Goal: Task Accomplishment & Management: Complete application form

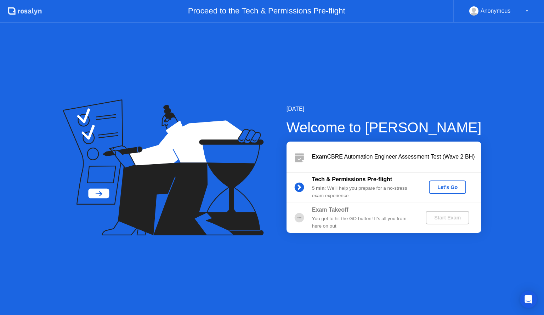
click at [443, 189] on div "Let's Go" at bounding box center [448, 188] width 32 height 6
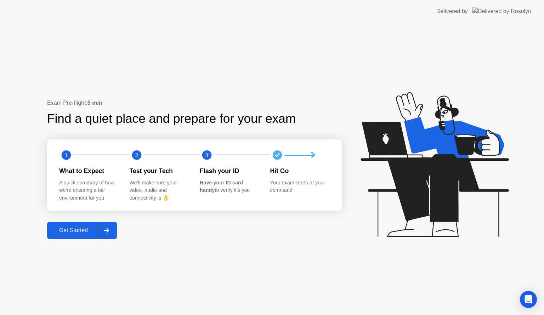
click at [331, 274] on div "Exam Pre-flight: 5 min Find a quiet place and prepare for your exam 1 2 3 What …" at bounding box center [272, 169] width 544 height 293
click at [91, 230] on div "Get Started" at bounding box center [73, 231] width 49 height 6
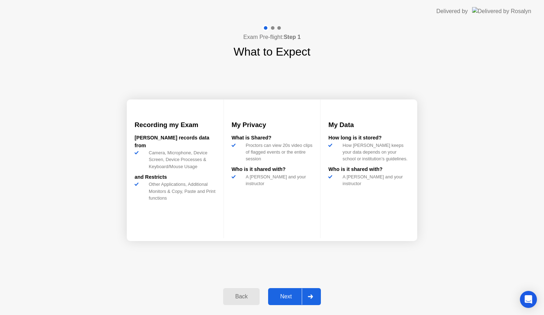
click at [278, 295] on div "Next" at bounding box center [286, 297] width 32 height 6
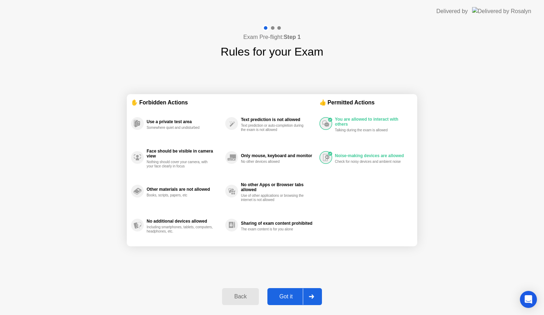
click at [291, 295] on div "Got it" at bounding box center [286, 297] width 33 height 6
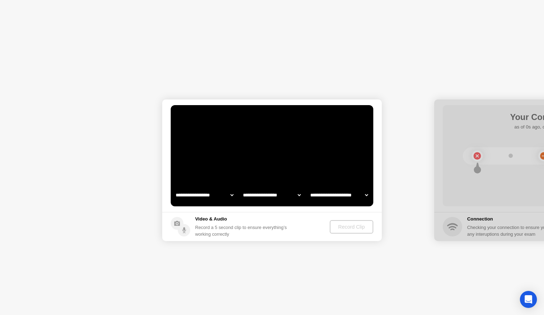
select select "**********"
select select "*******"
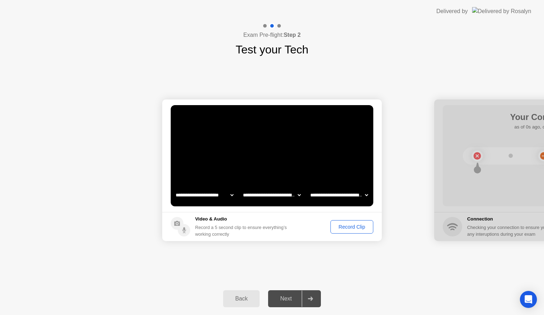
click at [346, 227] on div "Record Clip" at bounding box center [352, 227] width 38 height 6
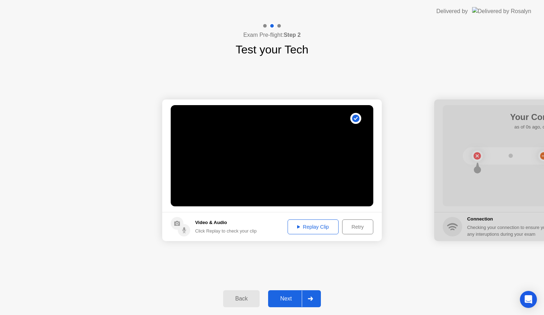
click at [306, 227] on div "Replay Clip" at bounding box center [313, 227] width 46 height 6
click at [291, 302] on div "Next" at bounding box center [286, 299] width 32 height 6
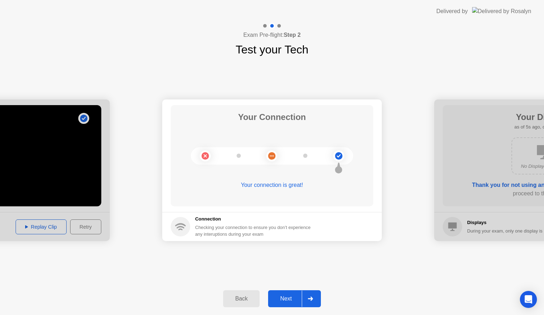
click at [291, 302] on div "Next" at bounding box center [286, 299] width 32 height 6
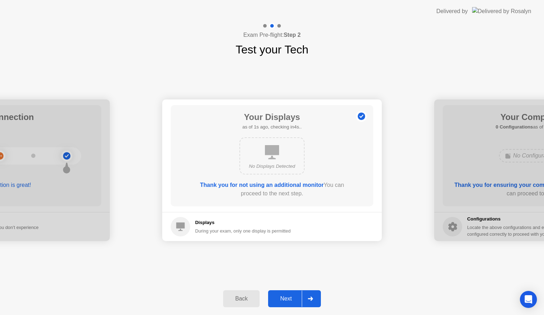
click at [288, 302] on div "Next" at bounding box center [286, 299] width 32 height 6
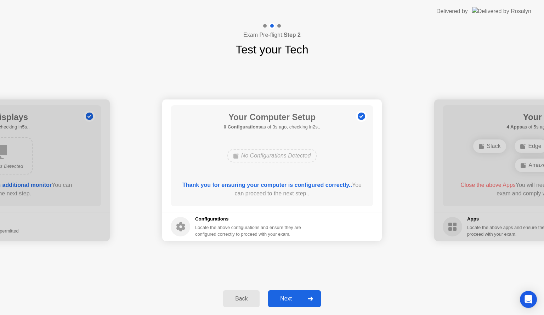
click at [288, 302] on div "Next" at bounding box center [286, 299] width 32 height 6
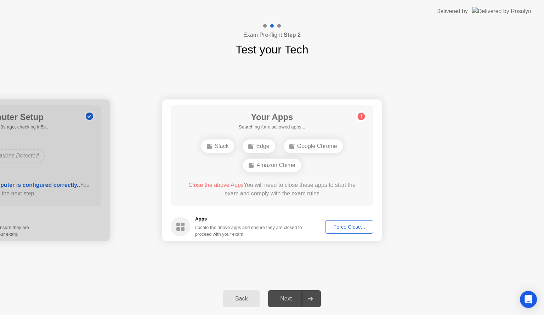
click at [352, 228] on div "Force Close..." at bounding box center [349, 227] width 43 height 6
click at [347, 229] on div "Force Close..." at bounding box center [349, 227] width 43 height 6
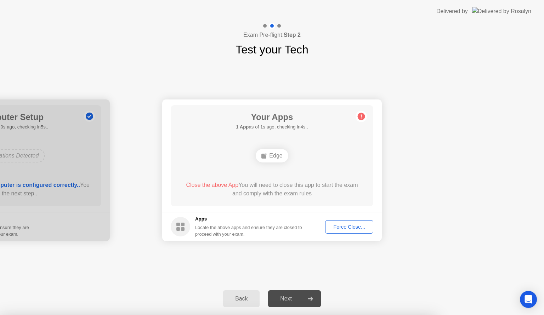
click at [416, 289] on div "Back Next" at bounding box center [272, 299] width 544 height 33
click at [354, 225] on div "Force Close..." at bounding box center [349, 227] width 43 height 6
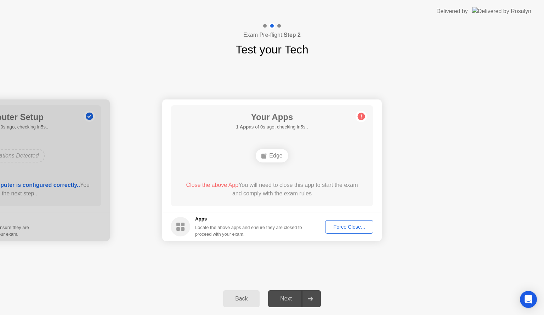
click at [342, 227] on div "Force Close..." at bounding box center [349, 227] width 43 height 6
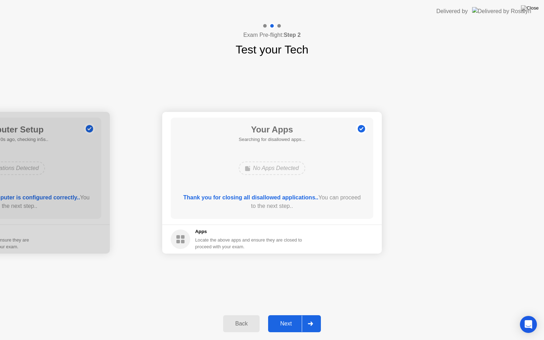
click at [290, 315] on div "Next" at bounding box center [286, 324] width 32 height 6
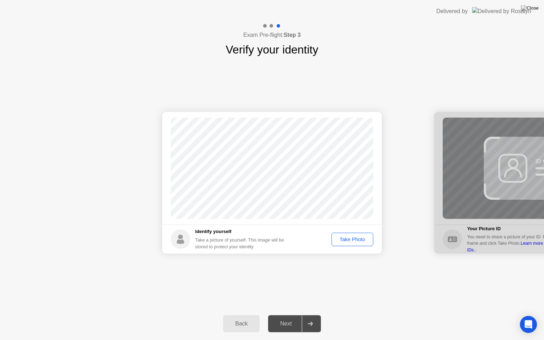
click at [348, 240] on div "Take Photo" at bounding box center [352, 240] width 37 height 6
click at [277, 315] on div "Next" at bounding box center [286, 324] width 32 height 6
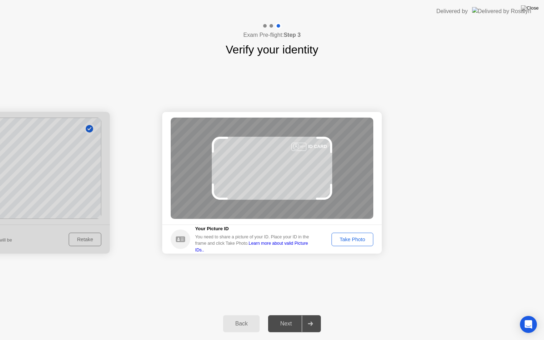
click at [354, 242] on div "Take Photo" at bounding box center [352, 240] width 37 height 6
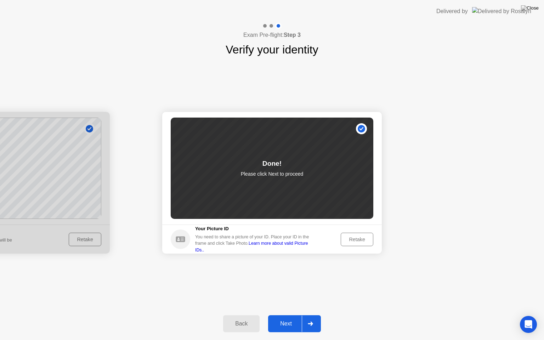
click at [292, 315] on button "Next" at bounding box center [294, 323] width 53 height 17
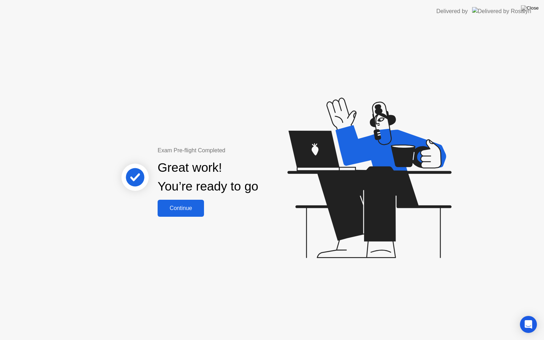
click at [188, 210] on div "Continue" at bounding box center [181, 208] width 42 height 6
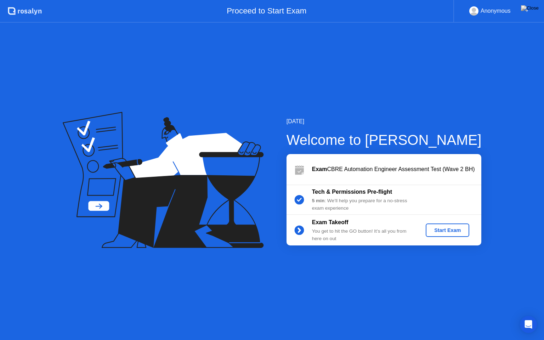
click at [449, 233] on div "Start Exam" at bounding box center [448, 231] width 38 height 6
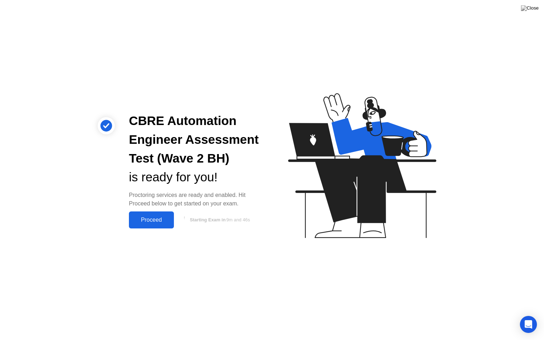
click at [150, 219] on div "Proceed" at bounding box center [151, 220] width 41 height 6
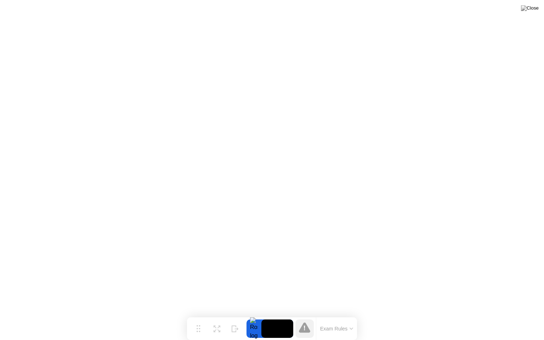
click at [351, 315] on button "Exam Rules" at bounding box center [337, 329] width 38 height 6
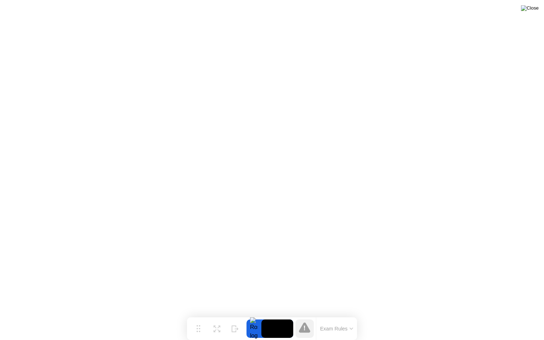
click at [535, 6] on img at bounding box center [530, 8] width 18 height 6
